Goal: Task Accomplishment & Management: Manage account settings

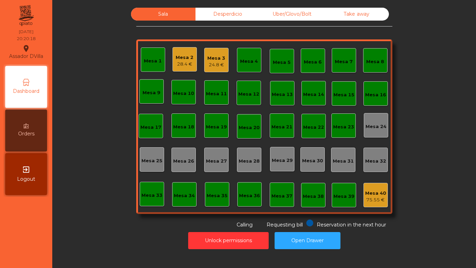
click at [287, 90] on div "Mesa 13" at bounding box center [282, 93] width 21 height 10
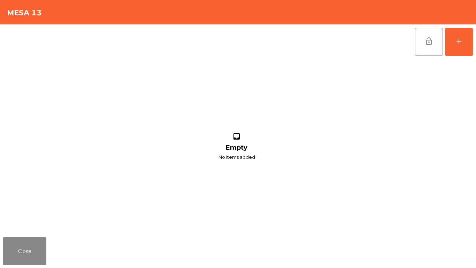
click at [476, 36] on div "lock_open add inbox Empty No items added" at bounding box center [238, 129] width 476 height 210
click at [466, 43] on button "add" at bounding box center [459, 42] width 28 height 28
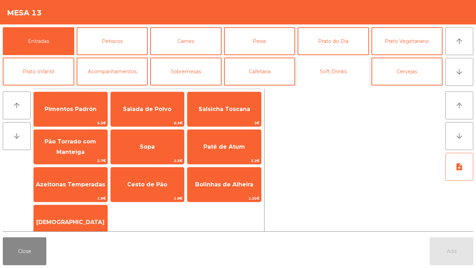
click at [350, 68] on button "Soft Drinks" at bounding box center [333, 72] width 71 height 28
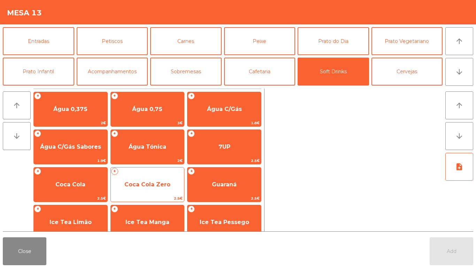
click at [149, 179] on span "Coca Cola Zero" at bounding box center [148, 184] width 74 height 19
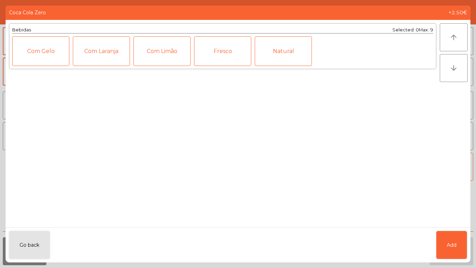
click at [213, 54] on div "Fresco" at bounding box center [222, 51] width 57 height 30
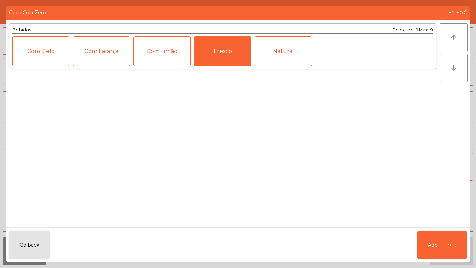
click at [162, 49] on div "Com Limão" at bounding box center [162, 51] width 57 height 30
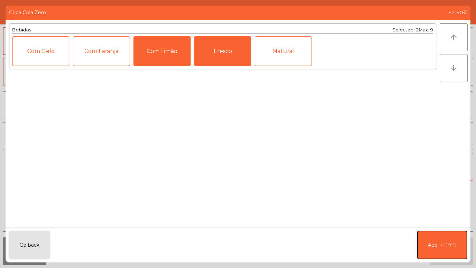
click at [451, 240] on button "Add (+2.50€)" at bounding box center [442, 245] width 49 height 28
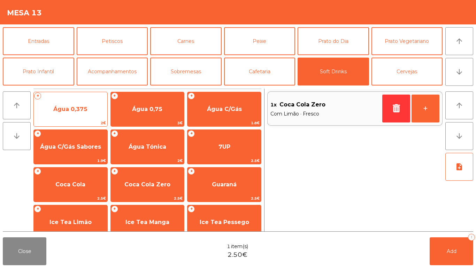
click at [77, 101] on span "Água 0,375" at bounding box center [71, 109] width 74 height 19
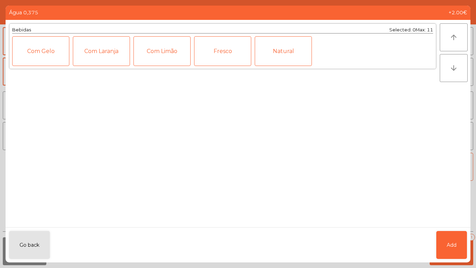
click at [208, 46] on div "Fresco" at bounding box center [222, 51] width 57 height 30
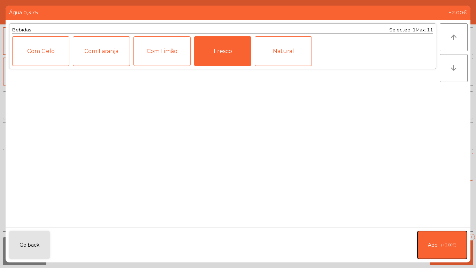
click at [436, 243] on span "Add" at bounding box center [433, 244] width 10 height 7
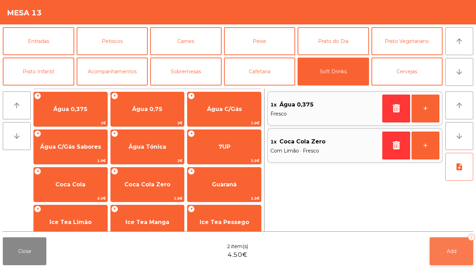
click at [451, 256] on button "Add 2" at bounding box center [452, 251] width 44 height 28
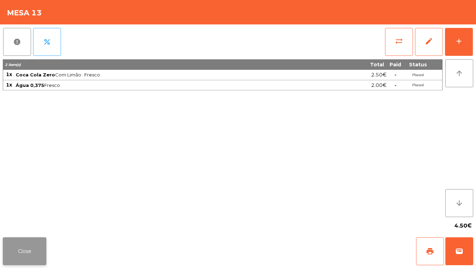
click at [18, 253] on button "Close" at bounding box center [25, 251] width 44 height 28
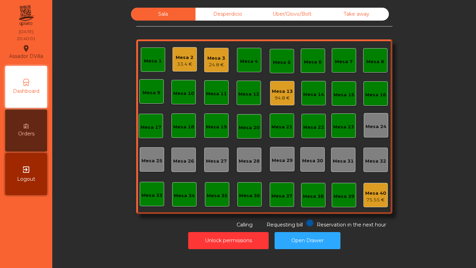
click at [204, 59] on div "Mesa 3 24.8 €" at bounding box center [216, 60] width 24 height 24
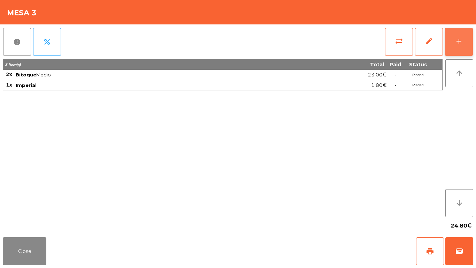
click at [462, 40] on div "add" at bounding box center [459, 41] width 8 height 8
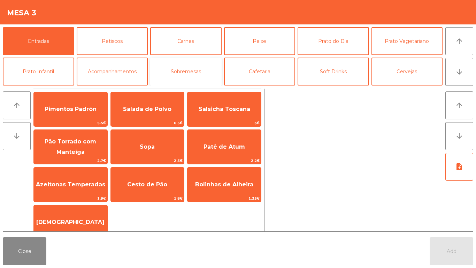
click at [182, 69] on button "Sobremesas" at bounding box center [185, 72] width 71 height 28
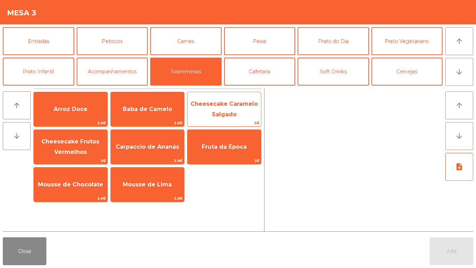
click at [224, 105] on span "Cheesecake Caramelo Salgado" at bounding box center [224, 108] width 67 height 17
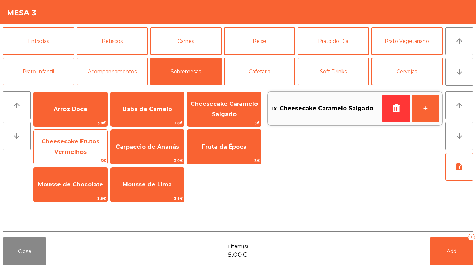
click at [83, 144] on span "Cheesecake Frutos Vermelhos" at bounding box center [70, 146] width 58 height 17
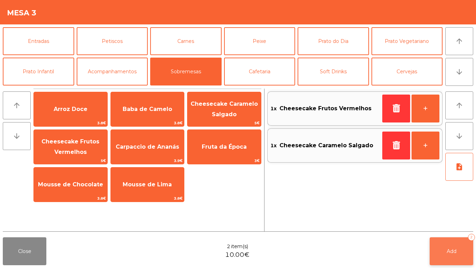
click at [451, 241] on button "Add 2" at bounding box center [452, 251] width 44 height 28
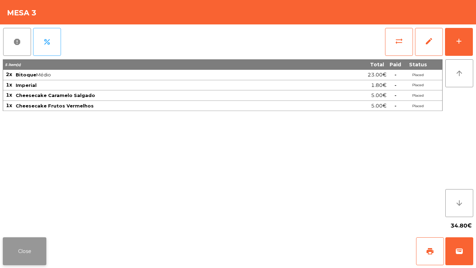
click at [7, 242] on button "Close" at bounding box center [25, 251] width 44 height 28
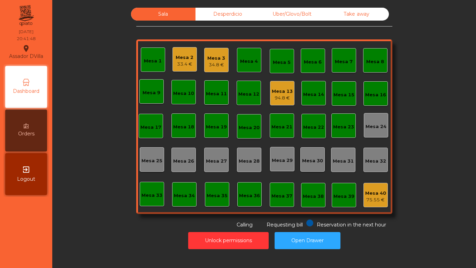
click at [275, 92] on div "Mesa 13" at bounding box center [282, 91] width 21 height 7
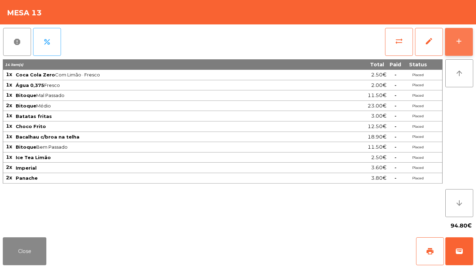
click at [466, 39] on button "add" at bounding box center [459, 42] width 28 height 28
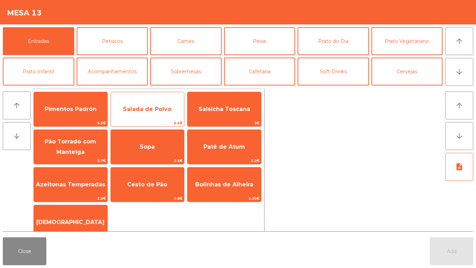
click at [150, 107] on span "Salada de Polvo" at bounding box center [147, 109] width 48 height 7
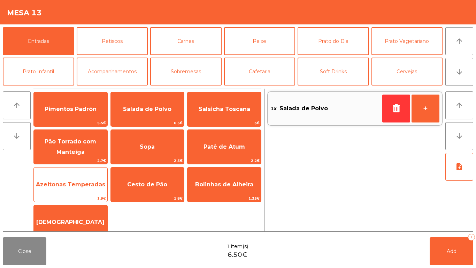
click at [69, 182] on span "Azeitonas Temperadas" at bounding box center [70, 184] width 69 height 7
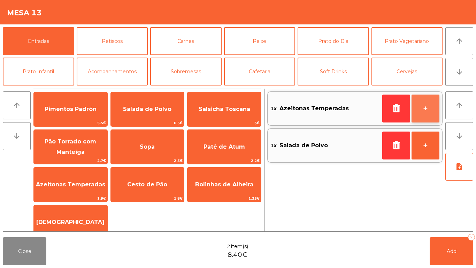
click at [430, 110] on button "+" at bounding box center [426, 108] width 28 height 28
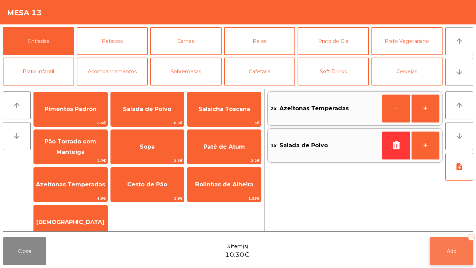
click at [460, 250] on button "Add 3" at bounding box center [452, 251] width 44 height 28
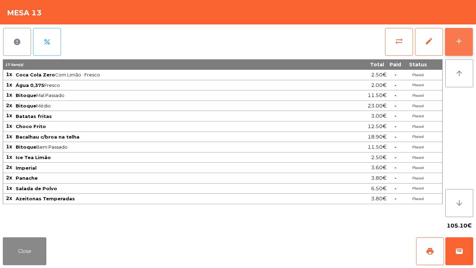
click at [463, 37] on button "add" at bounding box center [459, 42] width 28 height 28
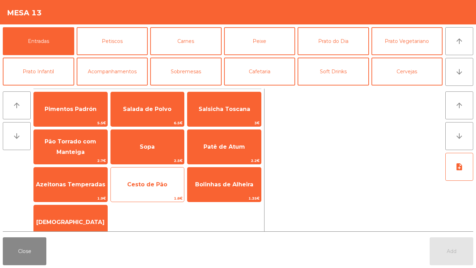
click at [150, 178] on span "Cesto de Pão" at bounding box center [148, 184] width 74 height 19
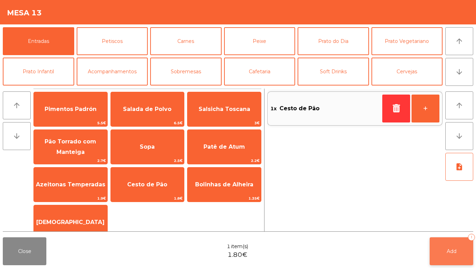
click at [459, 245] on button "Add 1" at bounding box center [452, 251] width 44 height 28
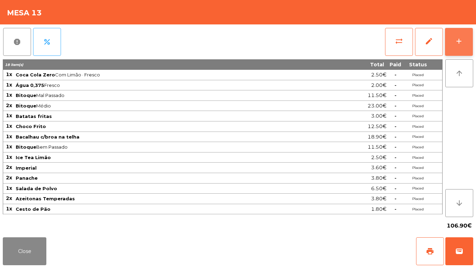
click at [470, 39] on button "add" at bounding box center [459, 42] width 28 height 28
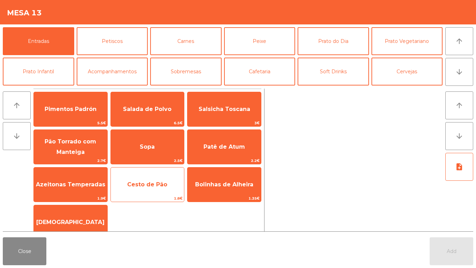
click at [146, 181] on span "Cesto de Pão" at bounding box center [147, 184] width 40 height 7
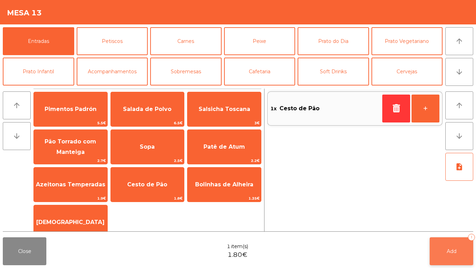
click at [458, 244] on button "Add 1" at bounding box center [452, 251] width 44 height 28
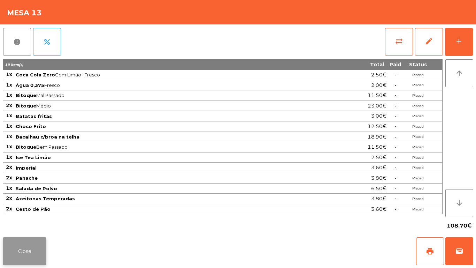
click at [11, 252] on button "Close" at bounding box center [25, 251] width 44 height 28
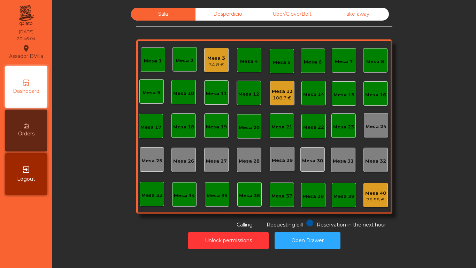
click at [198, 222] on div "Reservation in the next hour Requesting bill Calling" at bounding box center [262, 223] width 253 height 9
click at [203, 239] on button "Unlock permissions" at bounding box center [228, 240] width 81 height 17
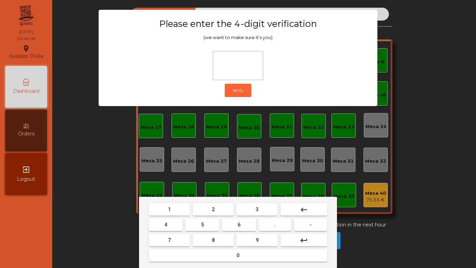
click at [206, 206] on button "2" at bounding box center [213, 209] width 41 height 13
click at [165, 222] on span "4" at bounding box center [166, 225] width 3 height 6
click at [239, 222] on span "6" at bounding box center [239, 225] width 3 height 6
type input "***"
click at [246, 237] on button "9" at bounding box center [257, 240] width 41 height 13
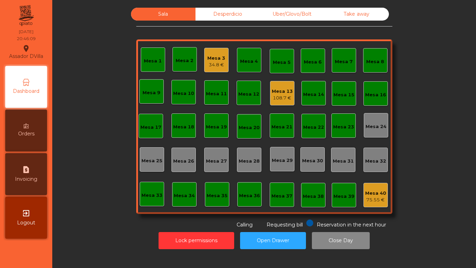
click at [23, 170] on icon "request_page" at bounding box center [26, 169] width 8 height 8
select select "*"
select select "****"
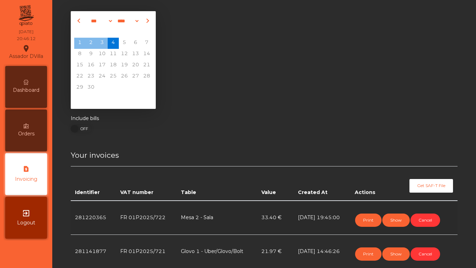
click at [24, 69] on div "Dashboard" at bounding box center [26, 87] width 42 height 42
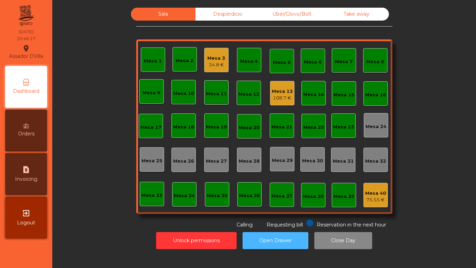
click at [273, 241] on button "Open Drawer" at bounding box center [276, 240] width 66 height 17
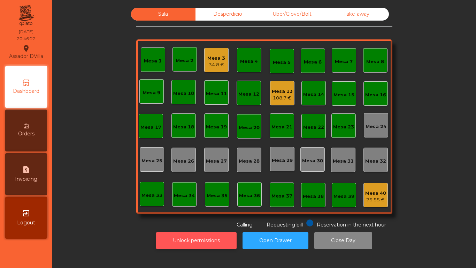
click at [196, 236] on button "Unlock permissions" at bounding box center [196, 240] width 81 height 17
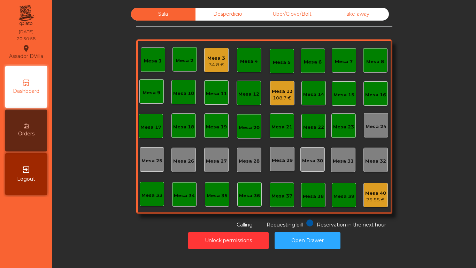
click at [211, 63] on div "34.8 €" at bounding box center [216, 64] width 18 height 7
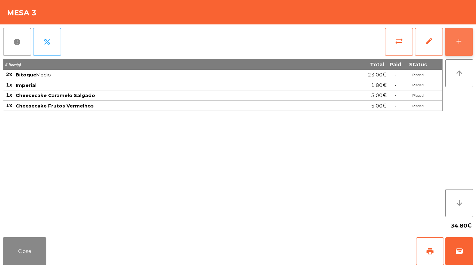
click at [468, 30] on button "add" at bounding box center [459, 42] width 28 height 28
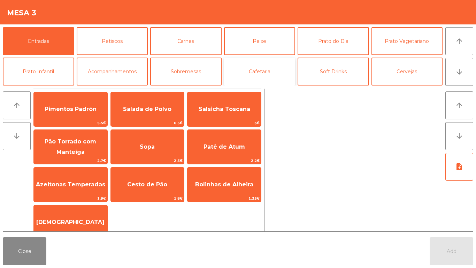
click at [257, 68] on button "Cafetaria" at bounding box center [259, 72] width 71 height 28
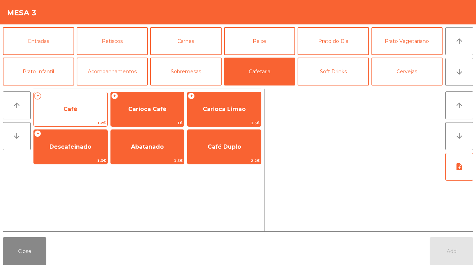
click at [77, 107] on span "Café" at bounding box center [71, 109] width 74 height 19
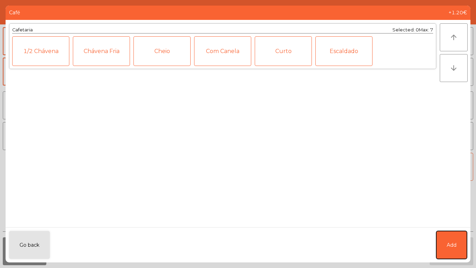
click at [452, 242] on span "Add" at bounding box center [452, 244] width 10 height 7
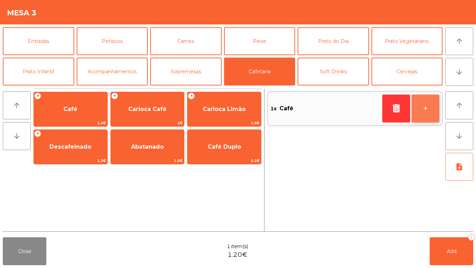
click at [422, 101] on button "+" at bounding box center [426, 108] width 28 height 28
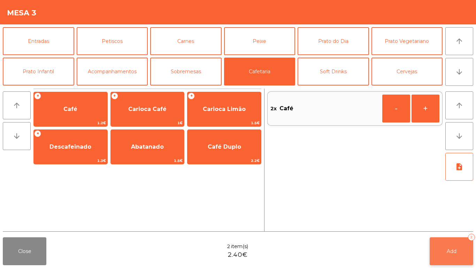
click at [457, 244] on button "Add 2" at bounding box center [452, 251] width 44 height 28
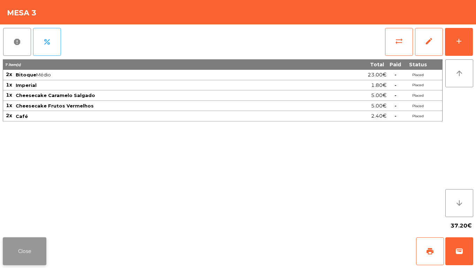
click at [25, 250] on button "Close" at bounding box center [25, 251] width 44 height 28
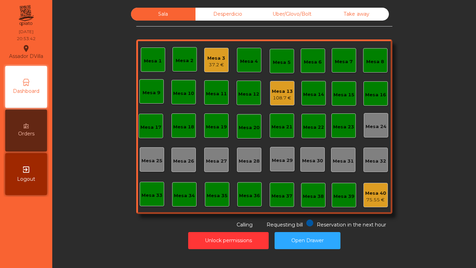
click at [275, 91] on div "Mesa 13" at bounding box center [282, 91] width 21 height 7
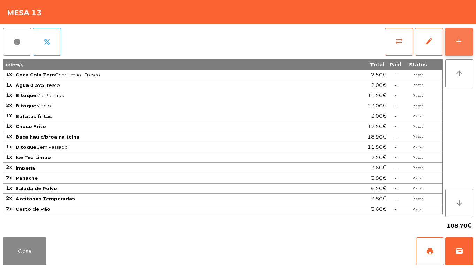
click at [459, 33] on button "add" at bounding box center [459, 42] width 28 height 28
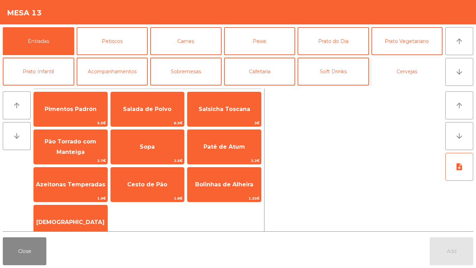
click at [424, 67] on button "Cervejas" at bounding box center [407, 72] width 71 height 28
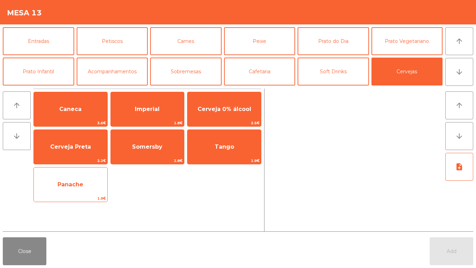
click at [69, 180] on span "Panache" at bounding box center [71, 184] width 74 height 19
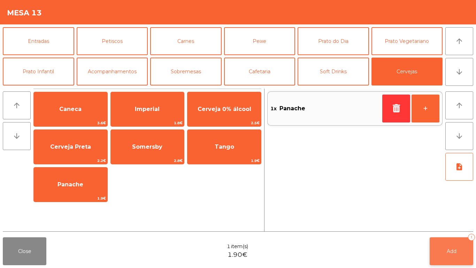
click at [459, 242] on button "Add 1" at bounding box center [452, 251] width 44 height 28
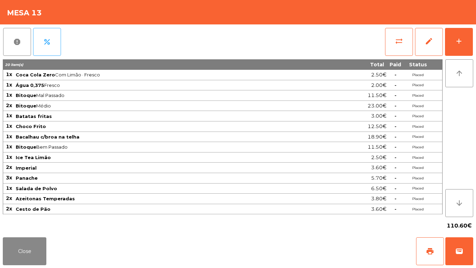
click at [102, 167] on span "Imperial" at bounding box center [167, 168] width 302 height 6
click at [9, 250] on button "Close" at bounding box center [25, 251] width 44 height 28
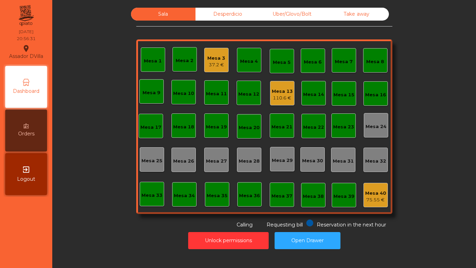
click at [284, 100] on div "110.6 €" at bounding box center [282, 97] width 21 height 7
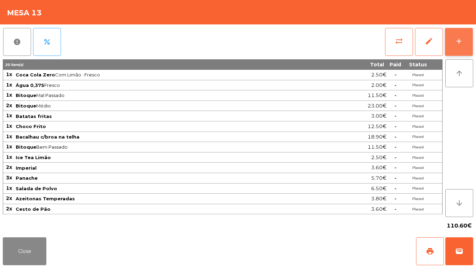
click at [468, 39] on button "add" at bounding box center [459, 42] width 28 height 28
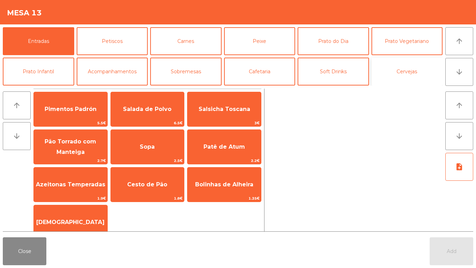
click at [410, 68] on button "Cervejas" at bounding box center [407, 72] width 71 height 28
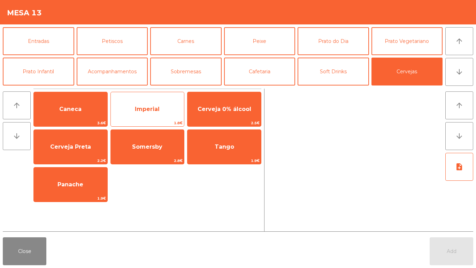
click at [151, 103] on span "Imperial" at bounding box center [148, 109] width 74 height 19
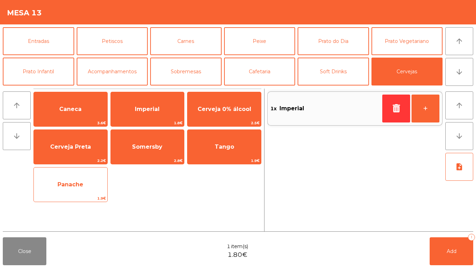
click at [60, 191] on span "Panache" at bounding box center [71, 184] width 74 height 19
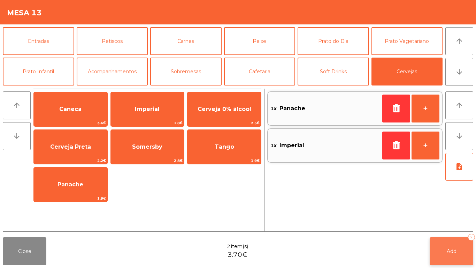
click at [460, 239] on button "Add 2" at bounding box center [452, 251] width 44 height 28
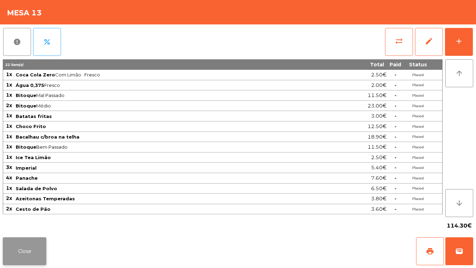
click at [23, 247] on button "Close" at bounding box center [25, 251] width 44 height 28
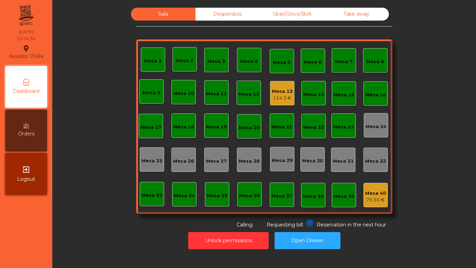
click at [278, 106] on div "Mesa 1 Mesa 2 Mesa 3 Mesa 4 Mesa 5 Mesa 6 Mesa 7 Mesa 8 Mesa 9 Mesa 10 Mesa 11 …" at bounding box center [264, 126] width 256 height 174
click at [277, 105] on div "Mesa 13 114.3 €" at bounding box center [282, 93] width 24 height 24
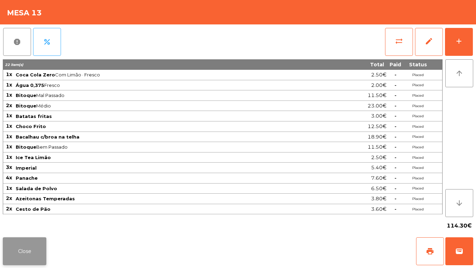
click at [21, 254] on button "Close" at bounding box center [25, 251] width 44 height 28
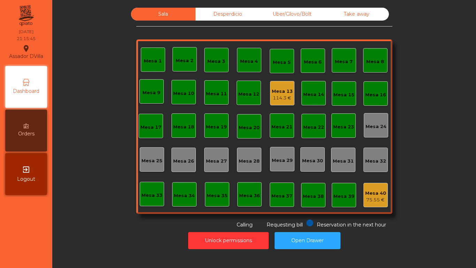
click at [281, 93] on div "Mesa 13" at bounding box center [282, 91] width 21 height 7
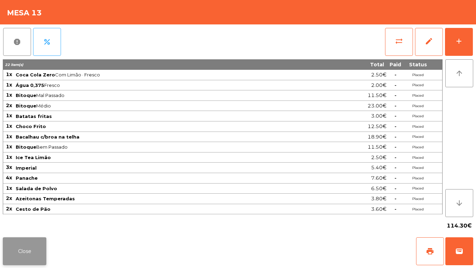
click at [14, 254] on button "Close" at bounding box center [25, 251] width 44 height 28
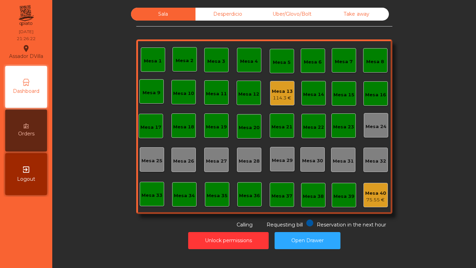
click at [277, 93] on div "Mesa 13" at bounding box center [282, 91] width 21 height 7
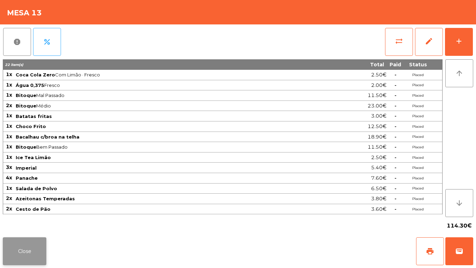
click at [28, 247] on button "Close" at bounding box center [25, 251] width 44 height 28
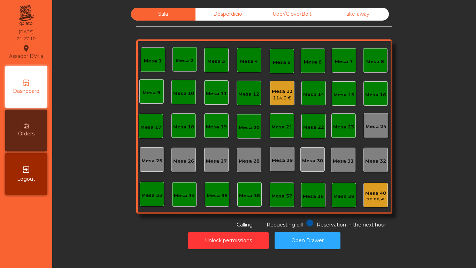
click at [379, 185] on div "Mesa 40 75.55 €" at bounding box center [376, 195] width 24 height 24
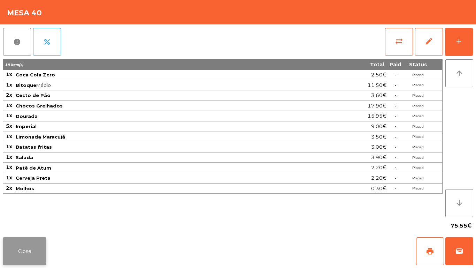
click at [15, 253] on button "Close" at bounding box center [25, 251] width 44 height 28
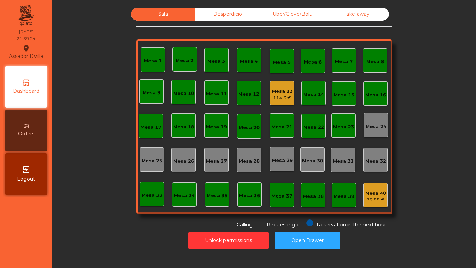
click at [287, 82] on div "Mesa 13 114.3 €" at bounding box center [282, 93] width 24 height 24
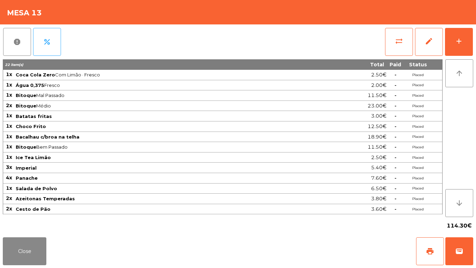
click at [476, 30] on div "report percent sync_alt edit add 22 item(s) Total Paid Status 1x Coca Cola Zero…" at bounding box center [238, 129] width 476 height 210
click at [464, 41] on button "add" at bounding box center [459, 42] width 28 height 28
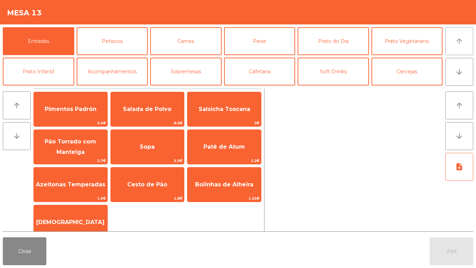
click at [467, 38] on button "arrow_upward" at bounding box center [459, 41] width 28 height 28
click at [406, 65] on button "Cervejas" at bounding box center [407, 72] width 71 height 28
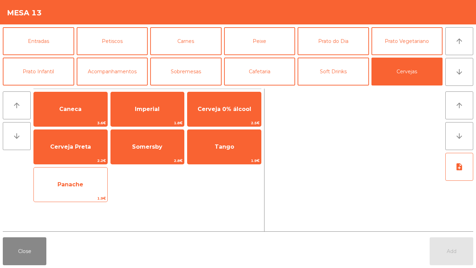
click at [73, 179] on span "Panache" at bounding box center [71, 184] width 74 height 19
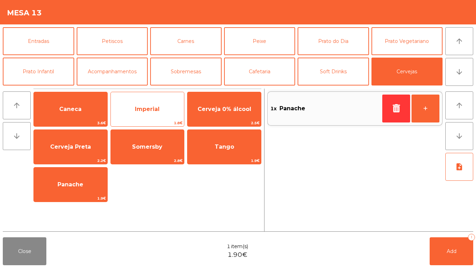
click at [150, 104] on span "Imperial" at bounding box center [148, 109] width 74 height 19
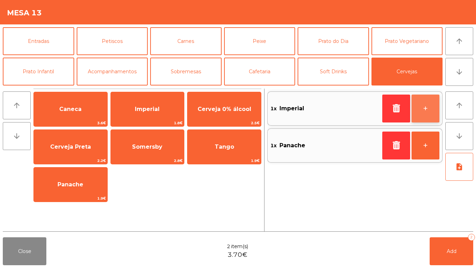
click at [426, 106] on button "+" at bounding box center [426, 108] width 28 height 28
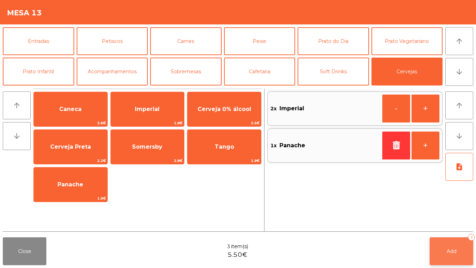
click at [463, 247] on button "Add 3" at bounding box center [452, 251] width 44 height 28
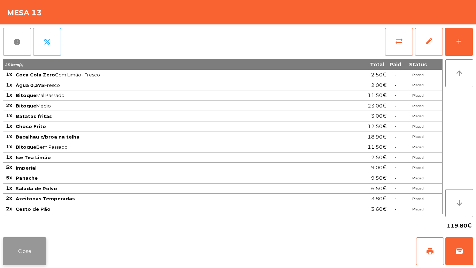
click at [21, 251] on button "Close" at bounding box center [25, 251] width 44 height 28
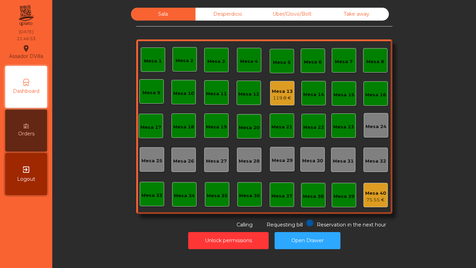
click at [24, 247] on nav "Assador DVilla location_on 04/09/2025 21:46:53 Dashboard Orders exit_to_app Log…" at bounding box center [26, 134] width 52 height 268
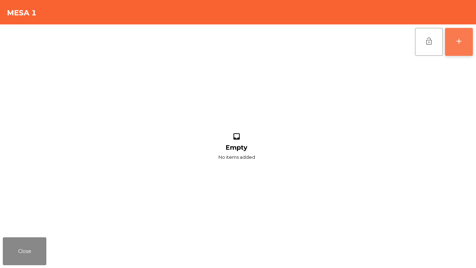
click at [466, 40] on button "add" at bounding box center [459, 42] width 28 height 28
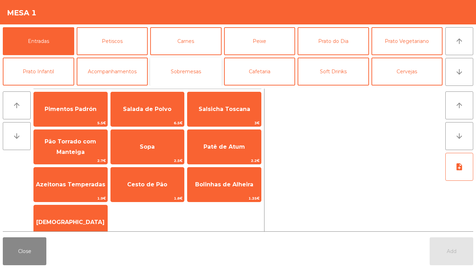
click at [187, 69] on button "Sobremesas" at bounding box center [185, 72] width 71 height 28
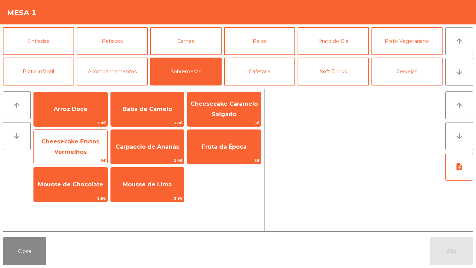
click at [63, 139] on span "Cheesecake Frutos Vermelhos" at bounding box center [70, 146] width 58 height 17
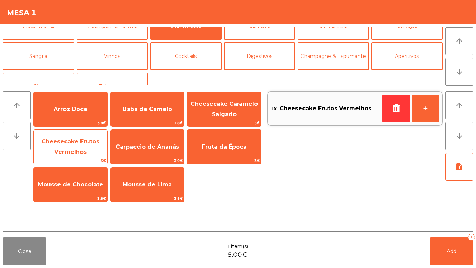
scroll to position [61, 0]
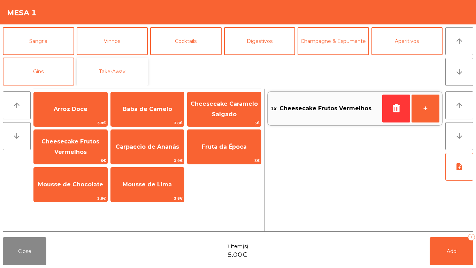
click at [112, 73] on button "Take-Away" at bounding box center [112, 72] width 71 height 28
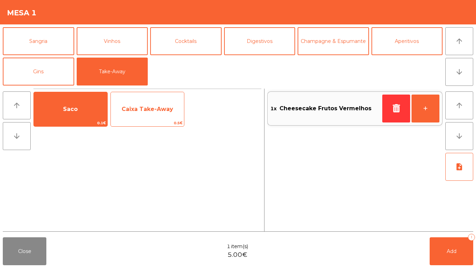
click at [152, 119] on div "Caixa Take-Away 0.5€" at bounding box center [147, 109] width 74 height 35
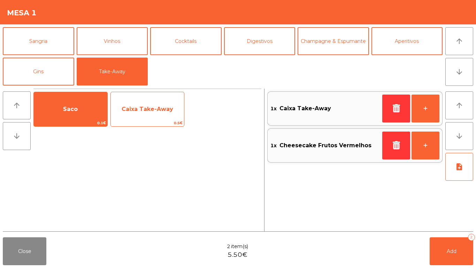
click at [149, 103] on span "Caixa Take-Away" at bounding box center [148, 109] width 74 height 19
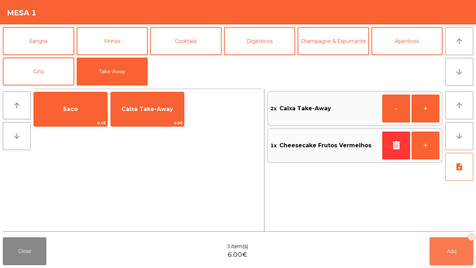
click at [459, 250] on button "Add 3" at bounding box center [452, 251] width 44 height 28
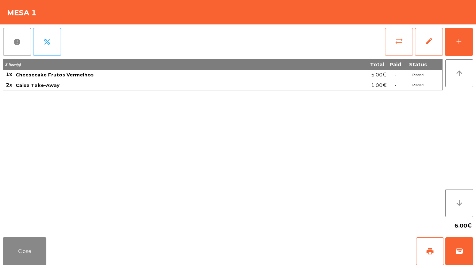
click at [405, 47] on button "sync_alt" at bounding box center [399, 42] width 28 height 28
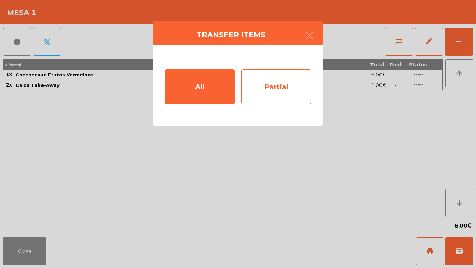
click at [282, 91] on div "Partial" at bounding box center [277, 86] width 70 height 35
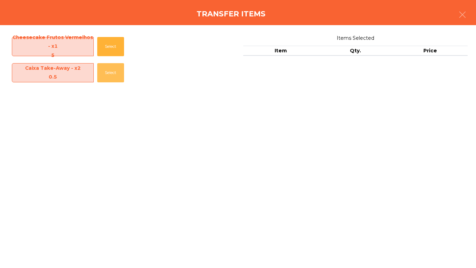
drag, startPoint x: 102, startPoint y: 74, endPoint x: 166, endPoint y: 134, distance: 87.8
click at [102, 74] on button "Select" at bounding box center [110, 72] width 27 height 19
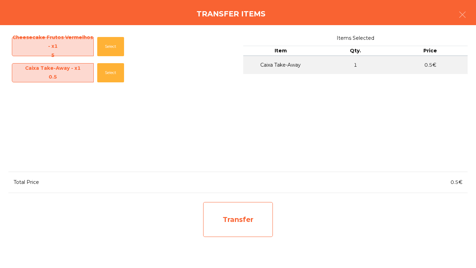
click at [242, 217] on div "Transfer" at bounding box center [238, 219] width 70 height 35
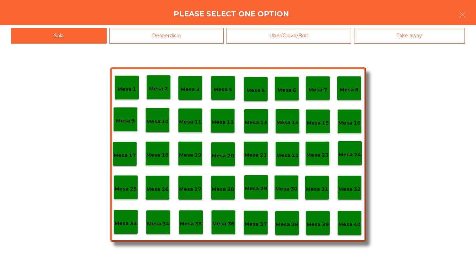
click at [125, 35] on div "Desperdicio" at bounding box center [166, 36] width 115 height 16
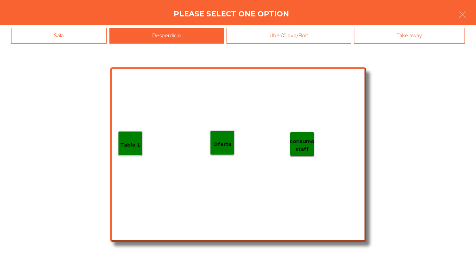
drag, startPoint x: 146, startPoint y: 147, endPoint x: 140, endPoint y: 146, distance: 6.1
click at [145, 147] on div "Table 1 consumo staff Oferta" at bounding box center [238, 154] width 256 height 174
click at [131, 143] on p "Table 1" at bounding box center [130, 145] width 20 height 8
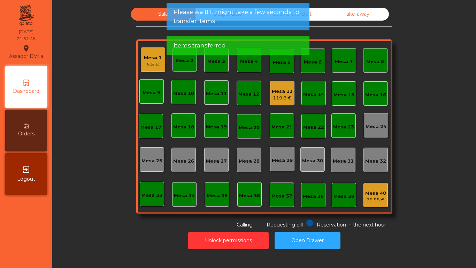
click at [153, 59] on div "Mesa 1" at bounding box center [153, 57] width 18 height 7
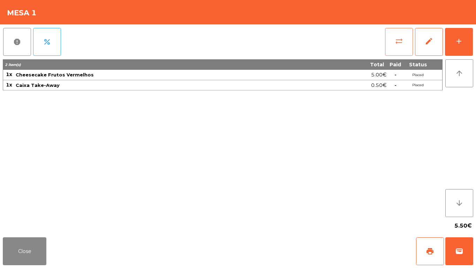
click at [395, 33] on button "sync_alt" at bounding box center [399, 42] width 28 height 28
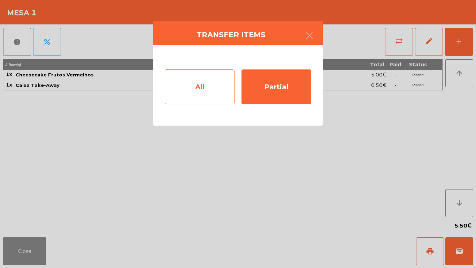
click at [190, 104] on div "All Partial" at bounding box center [238, 85] width 170 height 80
click at [221, 103] on div "All" at bounding box center [200, 86] width 70 height 35
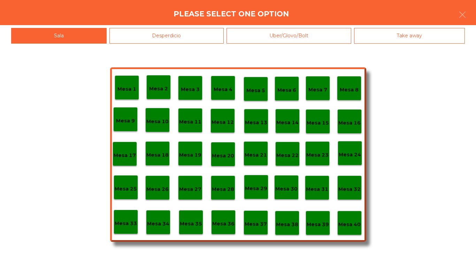
click at [351, 222] on p "Mesa 40" at bounding box center [349, 224] width 22 height 8
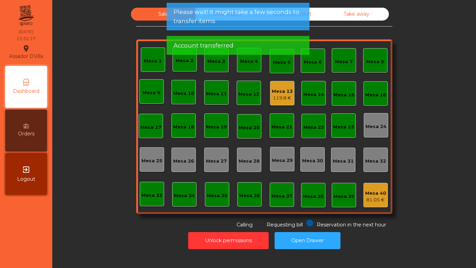
click at [282, 89] on div "Mesa 13" at bounding box center [282, 91] width 21 height 7
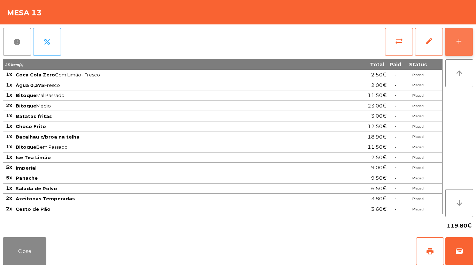
click at [459, 41] on div "add" at bounding box center [459, 41] width 8 height 8
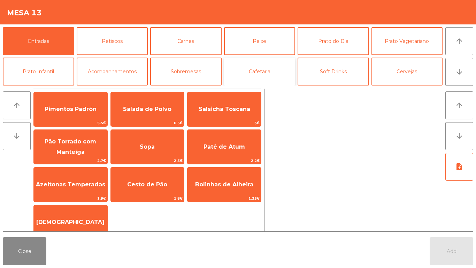
click at [288, 76] on button "Cafetaria" at bounding box center [259, 72] width 71 height 28
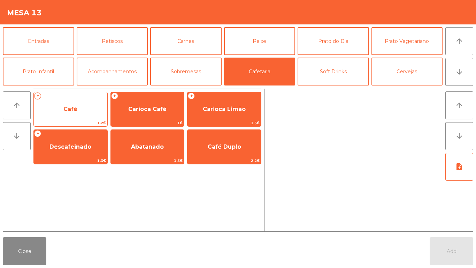
click at [74, 113] on span "Café" at bounding box center [71, 109] width 74 height 19
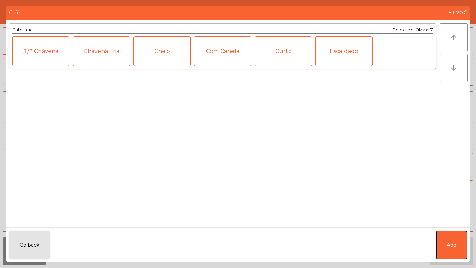
drag, startPoint x: 448, startPoint y: 236, endPoint x: 444, endPoint y: 218, distance: 19.2
click at [448, 236] on button "Add" at bounding box center [451, 245] width 31 height 28
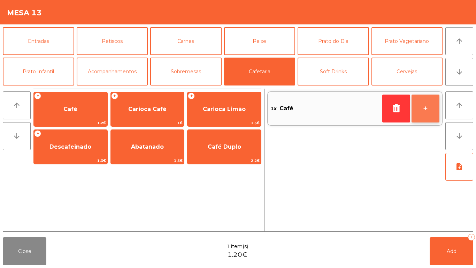
click at [428, 105] on button "+" at bounding box center [426, 108] width 28 height 28
click at [458, 267] on div "Close 2 item(s) 2.40€ Add 2" at bounding box center [238, 250] width 476 height 33
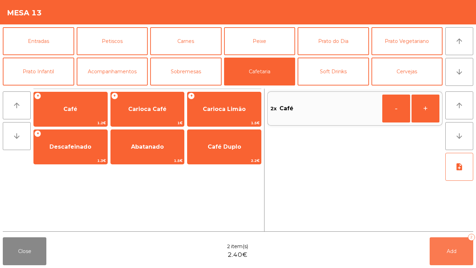
click at [453, 261] on button "Add 2" at bounding box center [452, 251] width 44 height 28
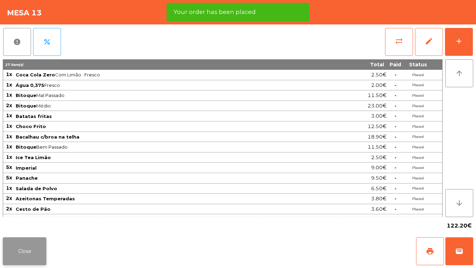
click at [12, 250] on button "Close" at bounding box center [25, 251] width 44 height 28
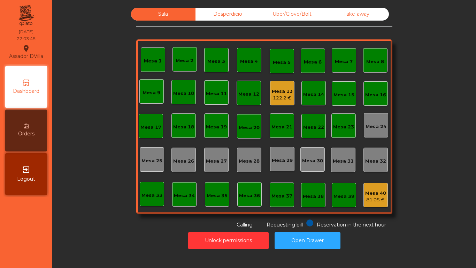
click at [277, 92] on div "Mesa 13" at bounding box center [282, 91] width 21 height 7
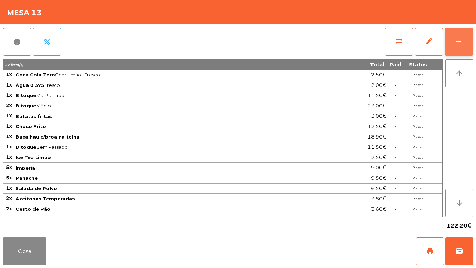
click at [467, 37] on button "add" at bounding box center [459, 42] width 28 height 28
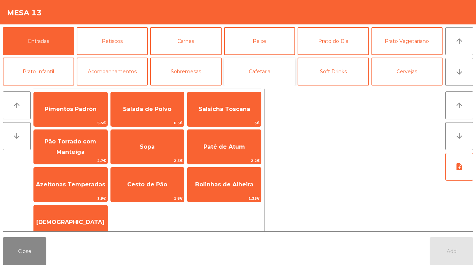
click at [259, 79] on button "Cafetaria" at bounding box center [259, 72] width 71 height 28
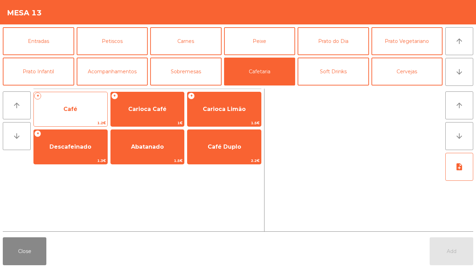
click at [68, 106] on span "Café" at bounding box center [70, 109] width 14 height 7
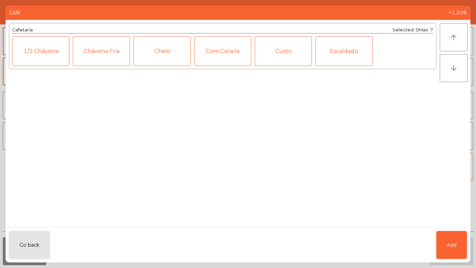
click at [97, 53] on div "Chávena Fria" at bounding box center [101, 51] width 57 height 30
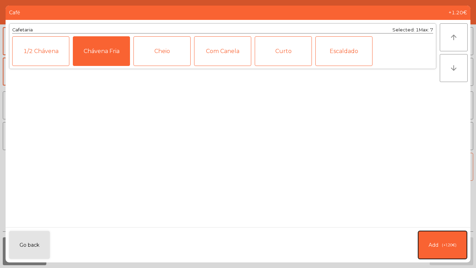
click at [449, 237] on button "Add (+1.20€)" at bounding box center [442, 245] width 49 height 28
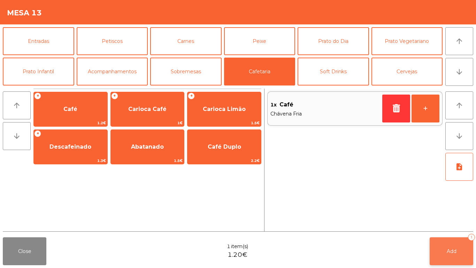
click at [456, 259] on button "Add 1" at bounding box center [452, 251] width 44 height 28
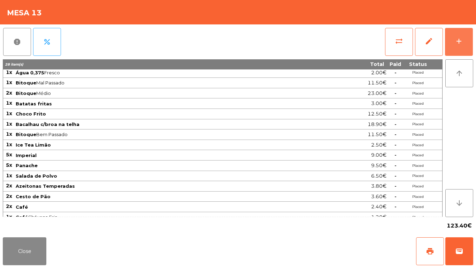
scroll to position [18, 0]
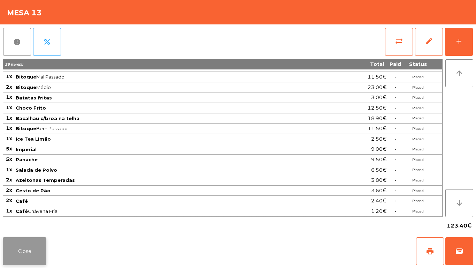
click at [20, 258] on button "Close" at bounding box center [25, 251] width 44 height 28
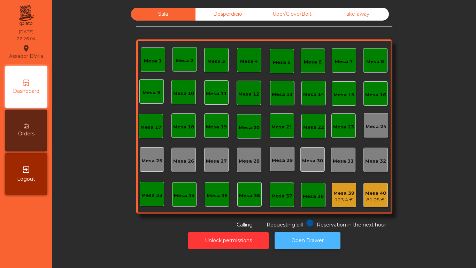
click at [284, 240] on button "Open Drawer" at bounding box center [308, 240] width 66 height 17
click at [314, 234] on button "Open Drawer" at bounding box center [308, 240] width 66 height 17
click at [296, 240] on button "Open Drawer" at bounding box center [308, 240] width 66 height 17
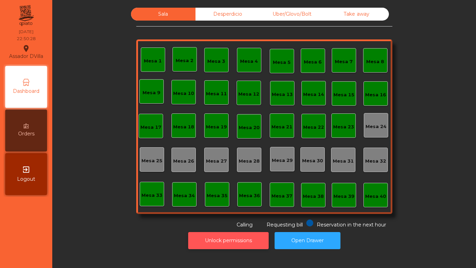
click at [242, 243] on button "Unlock permissions" at bounding box center [228, 240] width 81 height 17
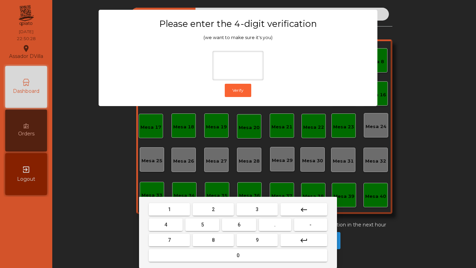
click at [212, 210] on span "2" at bounding box center [213, 209] width 3 height 6
click at [176, 226] on button "4" at bounding box center [166, 224] width 34 height 13
click at [252, 224] on button "6" at bounding box center [239, 224] width 34 height 13
drag, startPoint x: 253, startPoint y: 239, endPoint x: 256, endPoint y: 221, distance: 18.6
click at [254, 239] on button "9" at bounding box center [257, 240] width 41 height 13
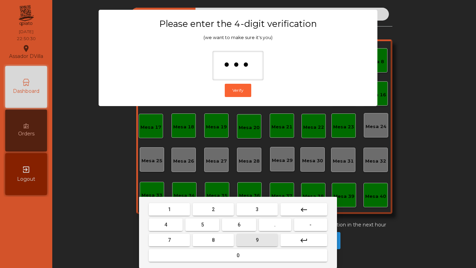
type input "****"
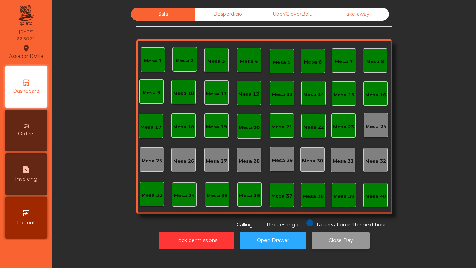
click at [343, 238] on button "Close Day" at bounding box center [341, 240] width 58 height 17
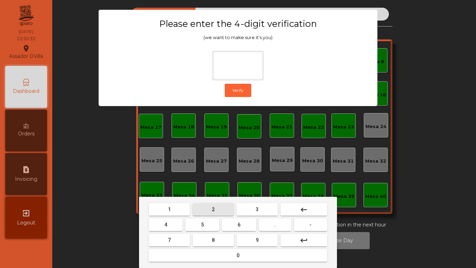
click at [232, 213] on button "2" at bounding box center [213, 209] width 41 height 13
click at [175, 229] on button "4" at bounding box center [166, 224] width 34 height 13
drag, startPoint x: 237, startPoint y: 222, endPoint x: 257, endPoint y: 239, distance: 26.2
click at [237, 222] on button "6" at bounding box center [239, 224] width 34 height 13
click at [257, 239] on span "9" at bounding box center [257, 240] width 3 height 6
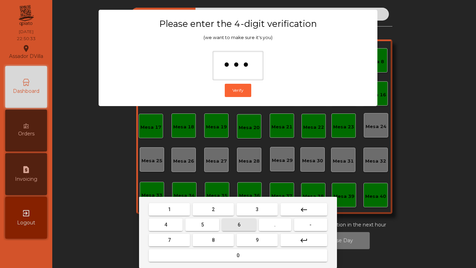
type input "****"
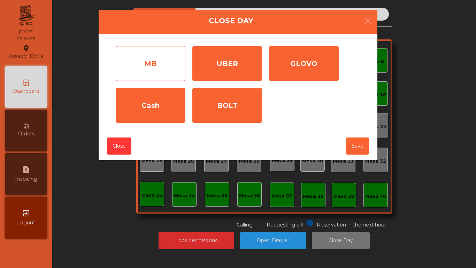
click at [152, 60] on div "MB" at bounding box center [151, 63] width 70 height 35
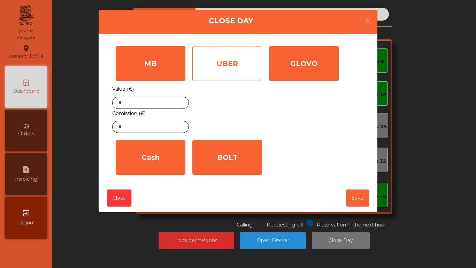
drag, startPoint x: 237, startPoint y: 53, endPoint x: 247, endPoint y: 58, distance: 11.9
click at [239, 55] on div "UBER" at bounding box center [227, 63] width 70 height 35
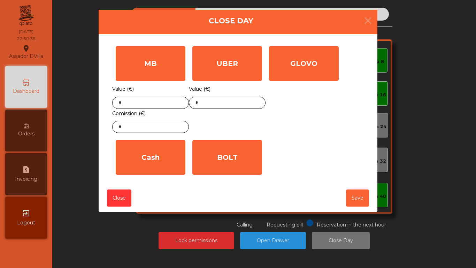
drag, startPoint x: 350, startPoint y: 69, endPoint x: 303, endPoint y: 104, distance: 58.1
click at [350, 73] on div "MB Value (€) * Comission (€) * UBER Value (€) * GLOVO Value (€) * Cash Value (€…" at bounding box center [238, 111] width 252 height 136
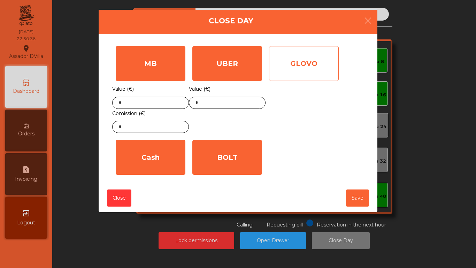
drag, startPoint x: 303, startPoint y: 69, endPoint x: 304, endPoint y: 74, distance: 4.9
click at [304, 69] on div "GLOVO" at bounding box center [304, 63] width 70 height 35
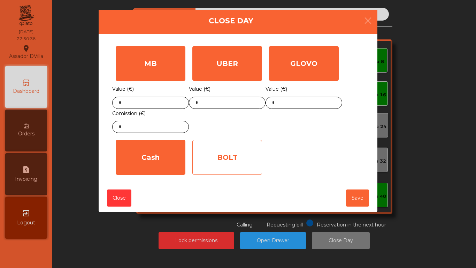
click at [218, 161] on div "BOLT" at bounding box center [227, 157] width 70 height 35
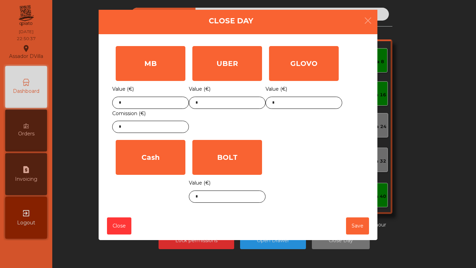
drag, startPoint x: 86, startPoint y: 168, endPoint x: 178, endPoint y: 147, distance: 94.4
click at [88, 168] on ngb-modal-window "Close Day MB Value (€) * Comission (€) * UBER Value (€) * GLOVO Value (€) * Cas…" at bounding box center [238, 134] width 452 height 268
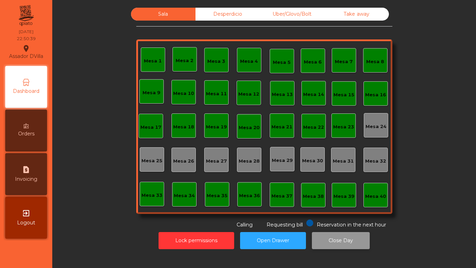
click at [343, 236] on button "Close Day" at bounding box center [341, 240] width 58 height 17
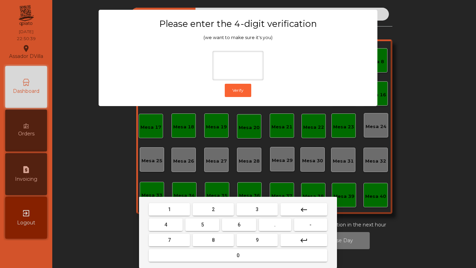
click at [208, 209] on button "2" at bounding box center [213, 209] width 41 height 13
click at [180, 222] on button "4" at bounding box center [166, 224] width 34 height 13
click at [237, 223] on button "6" at bounding box center [239, 224] width 34 height 13
click at [248, 235] on button "9" at bounding box center [257, 240] width 41 height 13
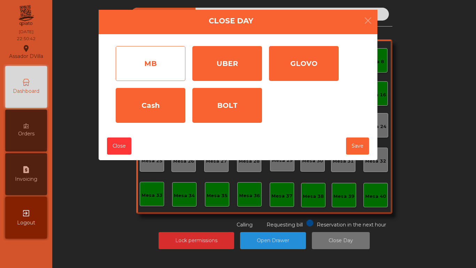
click at [183, 71] on div "MB" at bounding box center [151, 63] width 70 height 35
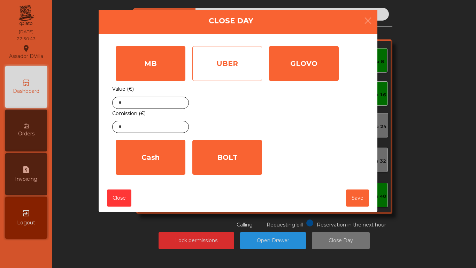
click at [202, 72] on div "UBER" at bounding box center [227, 63] width 70 height 35
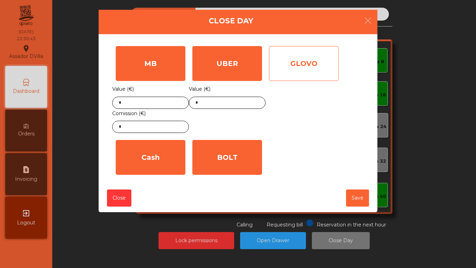
click at [284, 75] on div "GLOVO" at bounding box center [304, 63] width 70 height 35
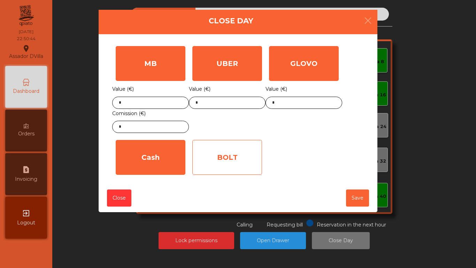
click at [240, 150] on div "BOLT" at bounding box center [227, 157] width 70 height 35
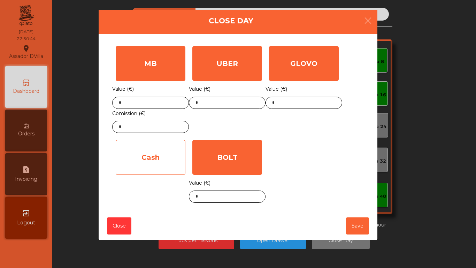
click at [176, 157] on div "Cash" at bounding box center [151, 157] width 70 height 35
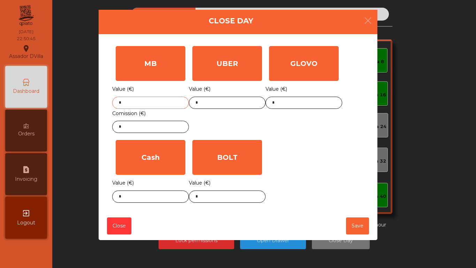
click at [160, 100] on input "*" at bounding box center [150, 103] width 77 height 12
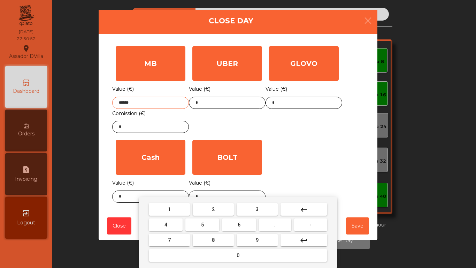
type input "******"
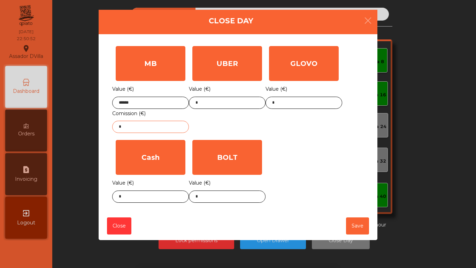
click at [161, 129] on input "*" at bounding box center [150, 127] width 77 height 12
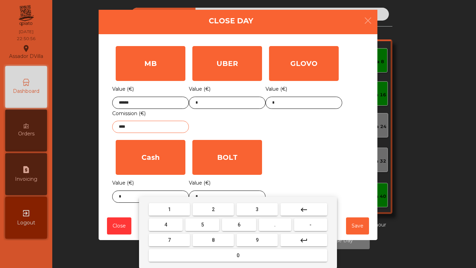
type input "****"
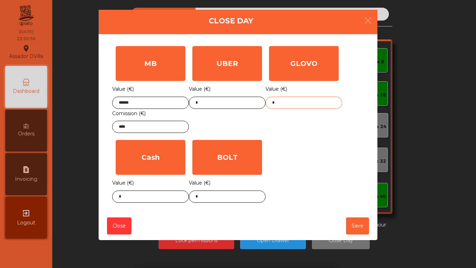
click at [295, 101] on input "*" at bounding box center [304, 103] width 77 height 12
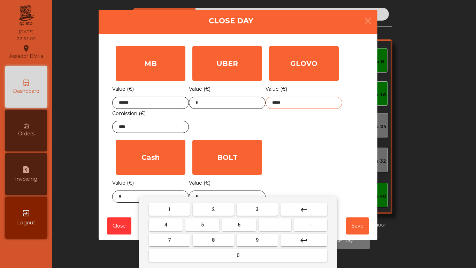
type input "*****"
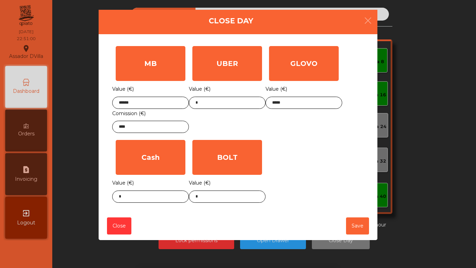
click at [295, 138] on div "MB Value (€) ****** Comission (€) **** UBER Value (€) * GLOVO Value (€) ***** C…" at bounding box center [238, 124] width 252 height 163
click at [117, 201] on body "Assador DVilla location_on [DATE] 22:51:01 Dashboard Orders request_page Invoic…" at bounding box center [238, 134] width 476 height 268
click at [119, 198] on div "1 2 3 keyboard_backspace 4 5 6 . - 7 8 9 keyboard_return 0" at bounding box center [238, 232] width 476 height 71
click at [120, 197] on body "Assador DVilla location_on [DATE] 22:51:02 Dashboard Orders request_page Invoic…" at bounding box center [238, 134] width 476 height 268
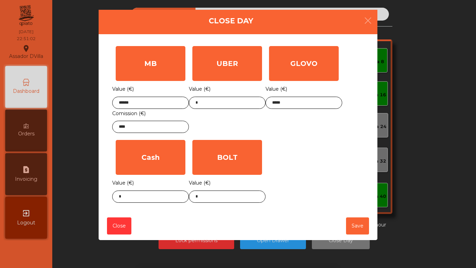
click at [120, 197] on div "1 2 3 keyboard_backspace 4 5 6 . - 7 8 9 keyboard_return 0" at bounding box center [238, 232] width 476 height 71
click at [120, 197] on body "Assador DVilla location_on [DATE] 22:51:02 Dashboard Orders request_page Invoic…" at bounding box center [238, 134] width 476 height 268
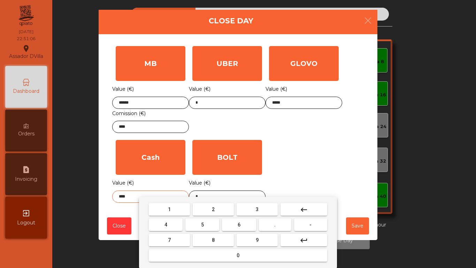
type input "****"
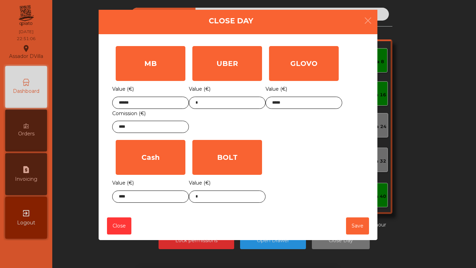
click at [303, 151] on div "MB Value (€) ****** Comission (€) **** UBER Value (€) * GLOVO Value (€) ***** C…" at bounding box center [238, 124] width 252 height 163
click at [365, 227] on button "Save" at bounding box center [357, 225] width 23 height 17
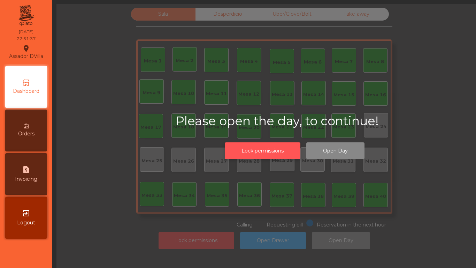
click at [267, 155] on button "Lock permissions" at bounding box center [263, 150] width 76 height 17
